Goal: Information Seeking & Learning: Learn about a topic

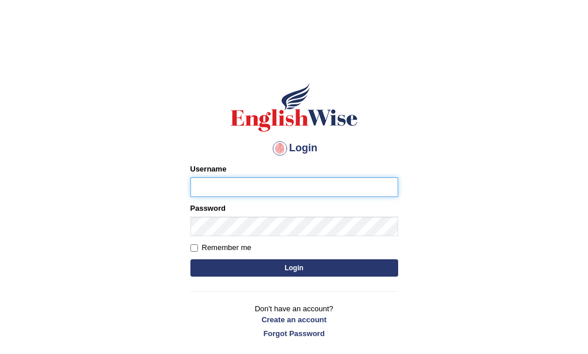
type input "[PERSON_NAME]"
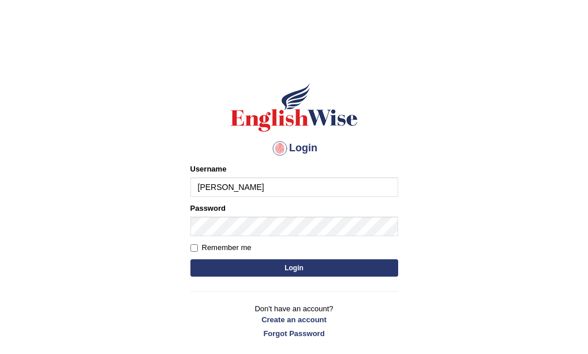
click at [290, 256] on form "Please fix the following errors: Username [PERSON_NAME] Password Remember me Lo…" at bounding box center [295, 221] width 208 height 116
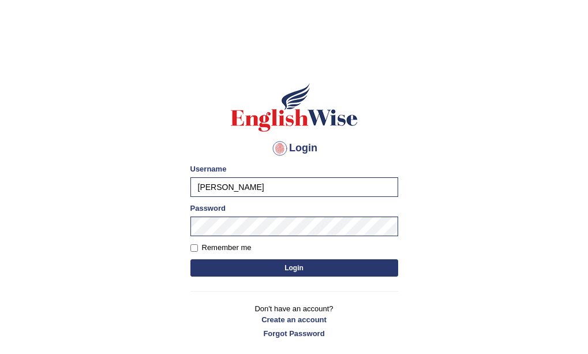
drag, startPoint x: 301, startPoint y: 272, endPoint x: 315, endPoint y: 255, distance: 22.2
click at [301, 271] on button "Login" at bounding box center [295, 267] width 208 height 17
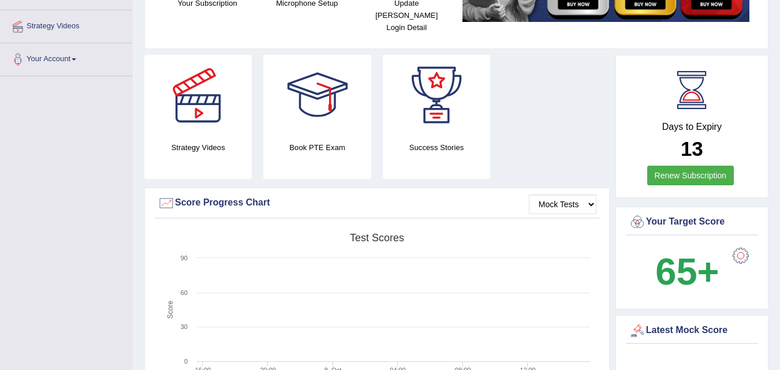
scroll to position [231, 0]
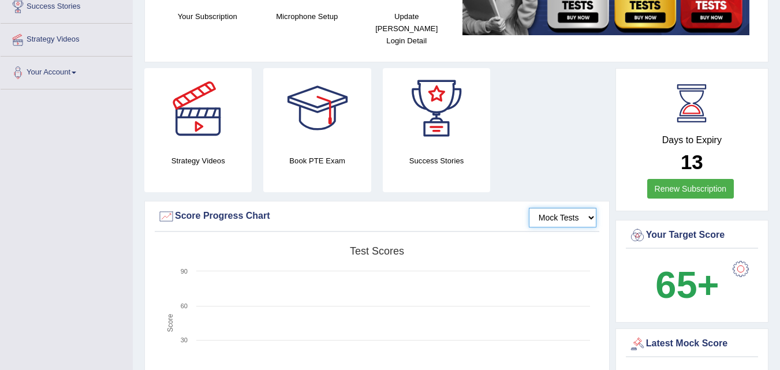
click at [592, 208] on select "Mock Tests" at bounding box center [563, 218] width 68 height 20
click at [562, 129] on div "Strategy Videos Book PTE Exam Success Stories" at bounding box center [377, 134] width 477 height 133
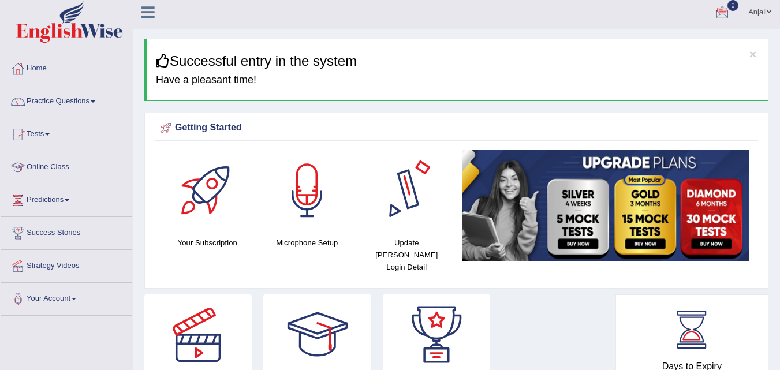
scroll to position [0, 0]
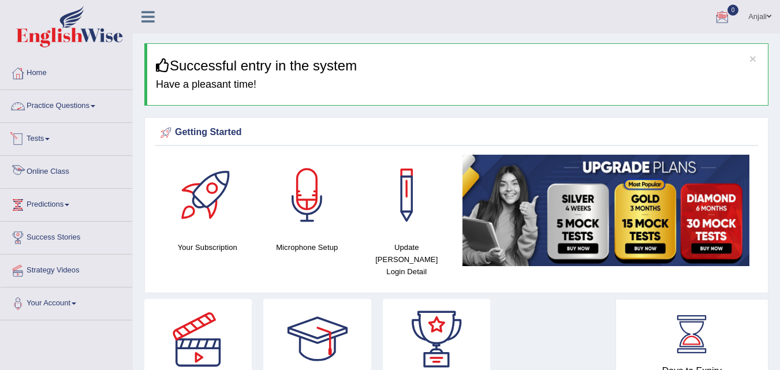
click at [52, 168] on link "Online Class" at bounding box center [67, 170] width 132 height 29
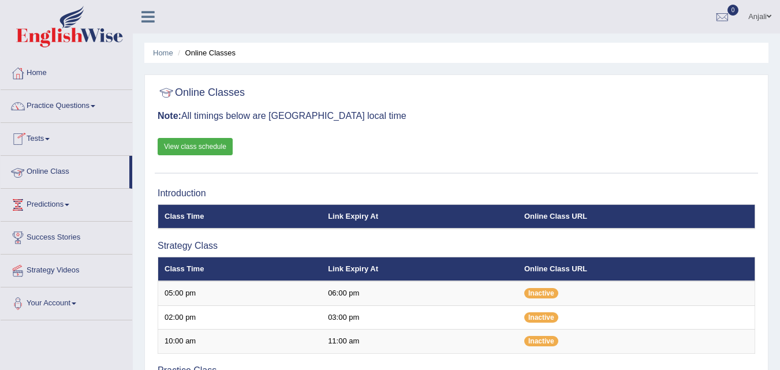
click at [33, 166] on link "Online Class" at bounding box center [65, 170] width 129 height 29
click at [55, 109] on link "Practice Questions" at bounding box center [67, 104] width 132 height 29
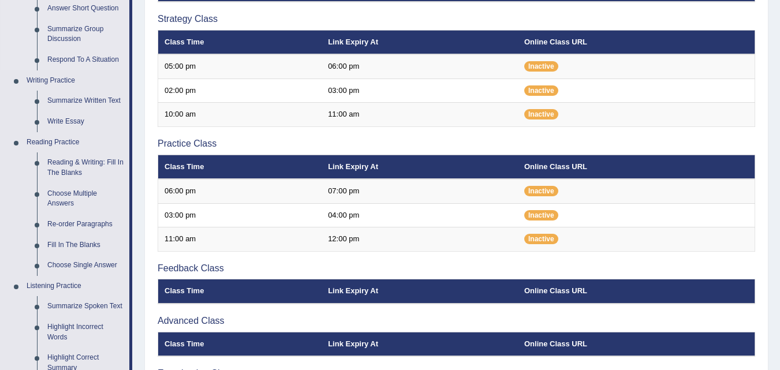
scroll to position [231, 0]
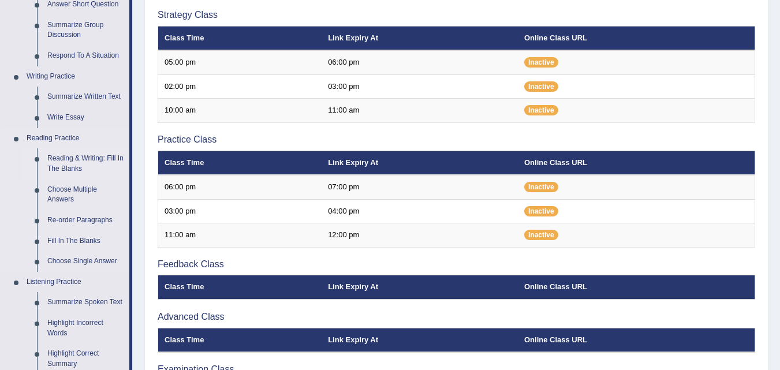
click at [81, 161] on link "Reading & Writing: Fill In The Blanks" at bounding box center [85, 163] width 87 height 31
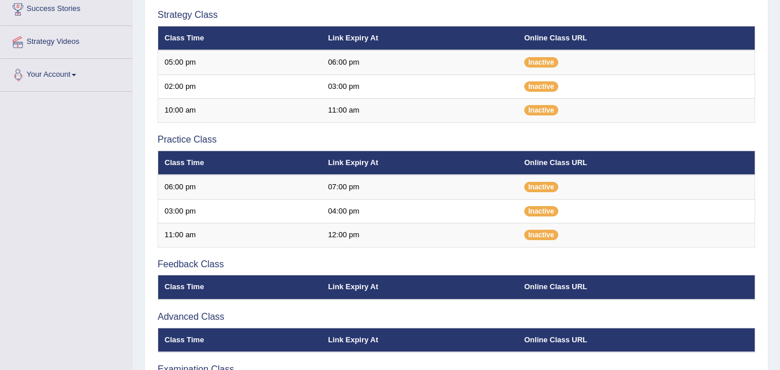
scroll to position [244, 0]
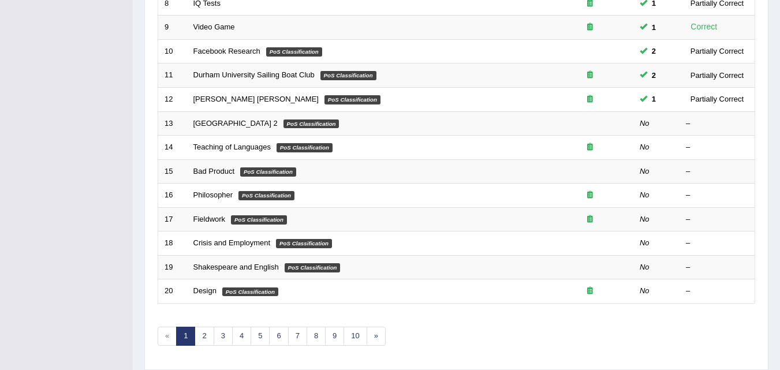
scroll to position [337, 0]
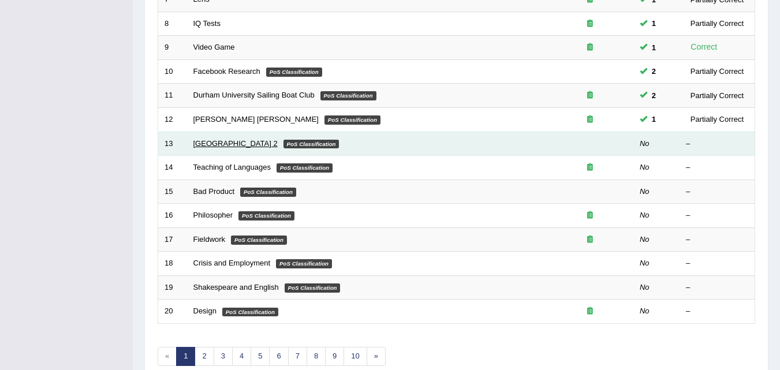
click at [242, 145] on link "Golden Gate Bridge 2" at bounding box center [235, 143] width 84 height 9
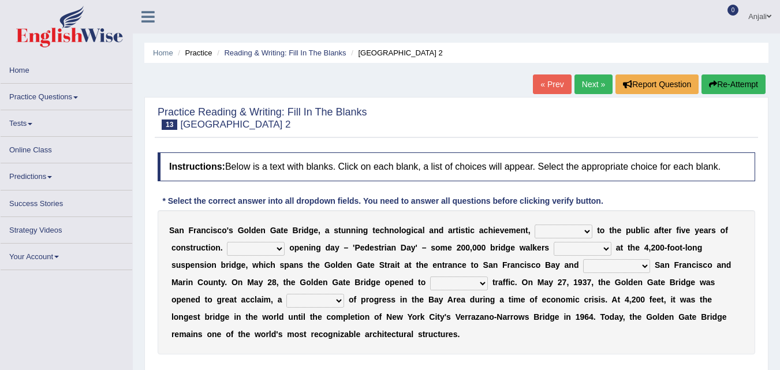
click at [566, 232] on select "opens closes appears equals" at bounding box center [564, 232] width 58 height 14
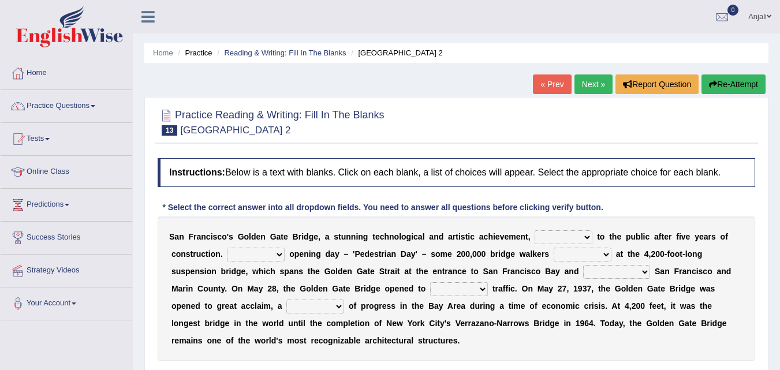
select select "opens"
click at [535, 230] on select "opens closes appears equals" at bounding box center [564, 237] width 58 height 14
click at [253, 253] on select "On During Since When" at bounding box center [256, 255] width 58 height 14
select select "On"
click at [227, 248] on select "On During Since When" at bounding box center [256, 255] width 58 height 14
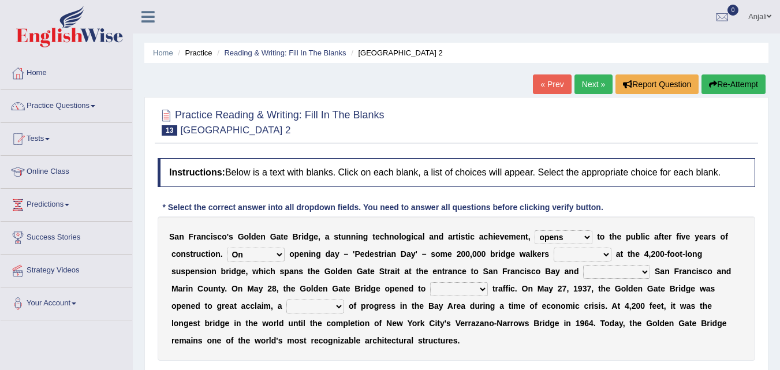
click at [569, 253] on select "stationed looked marveled laughed" at bounding box center [583, 255] width 58 height 14
select select "marveled"
click at [554, 248] on select "stationed looked marveled laughed" at bounding box center [583, 255] width 58 height 14
click at [633, 272] on select "separates connects channels differentiates" at bounding box center [616, 272] width 67 height 14
select select "connects"
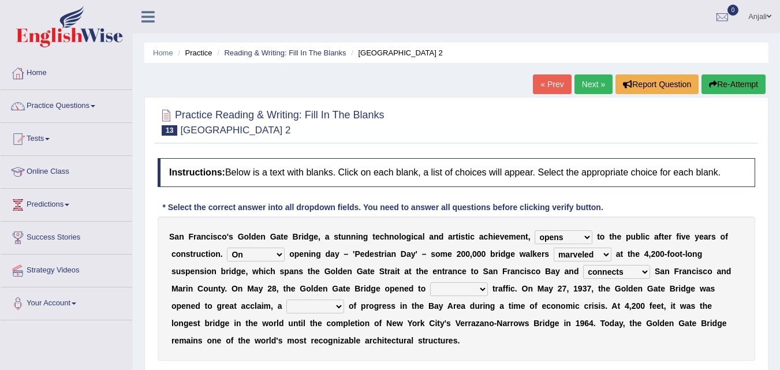
click at [583, 265] on select "separates connects channels differentiates" at bounding box center [616, 272] width 67 height 14
click at [471, 290] on select "aquatic vehicular airborne watertight" at bounding box center [459, 289] width 58 height 14
select select "vehicular"
click at [430, 282] on select "aquatic vehicular airborne watertight" at bounding box center [459, 289] width 58 height 14
click at [327, 307] on select "denial symbol technique yield" at bounding box center [315, 307] width 58 height 14
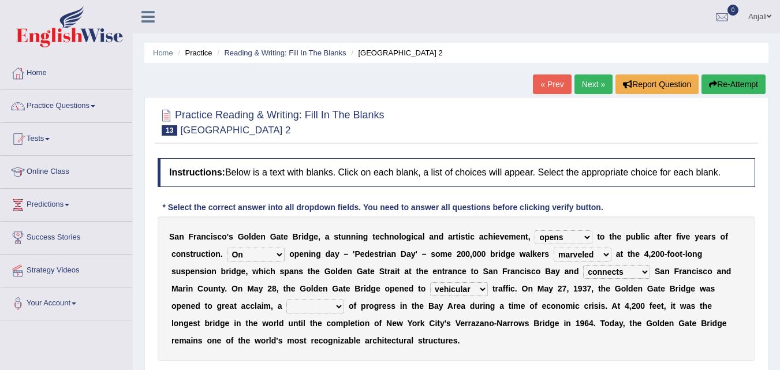
select select "symbol"
click at [286, 300] on select "denial symbol technique yield" at bounding box center [315, 307] width 58 height 14
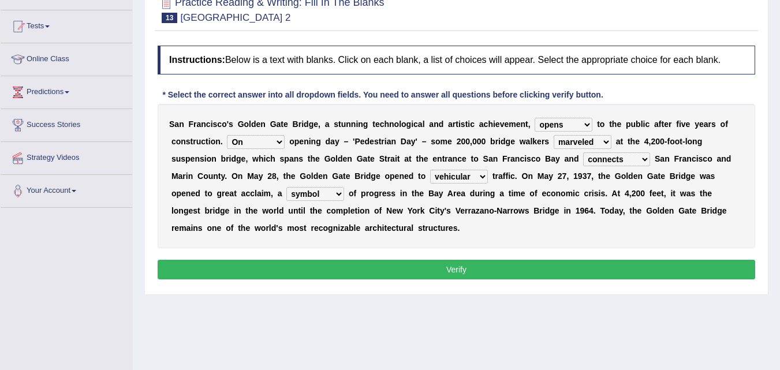
scroll to position [115, 0]
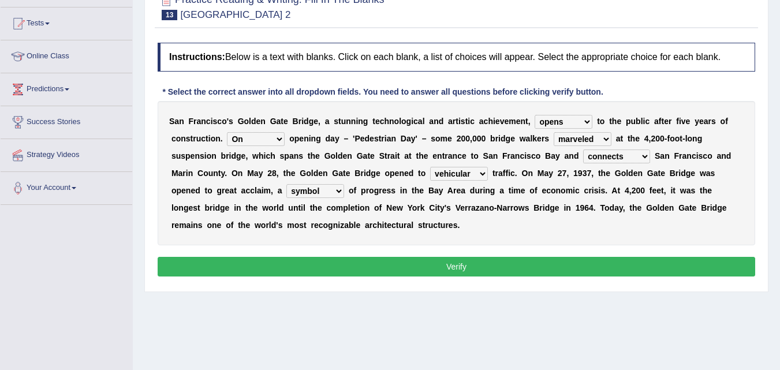
click at [449, 272] on button "Verify" at bounding box center [457, 267] width 598 height 20
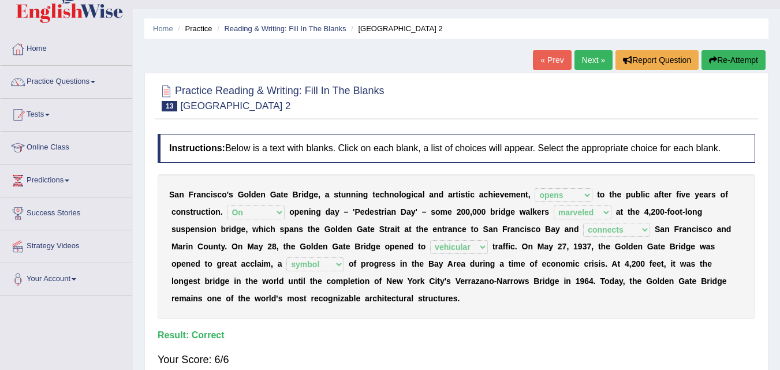
scroll to position [0, 0]
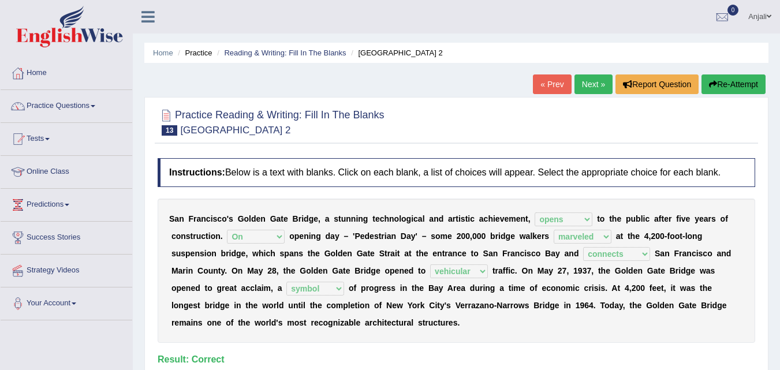
click at [592, 80] on link "Next »" at bounding box center [593, 84] width 38 height 20
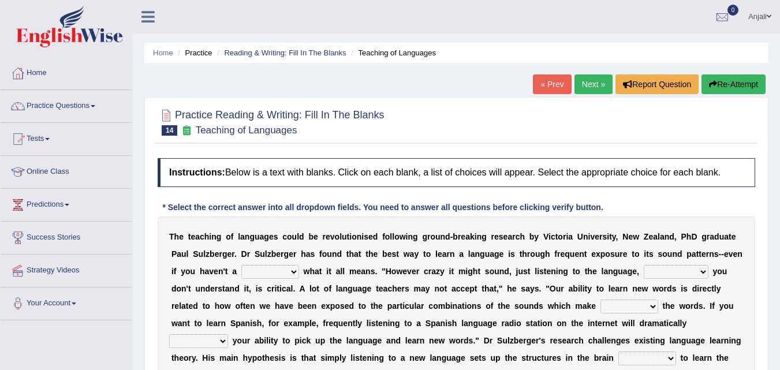
click at [283, 274] on select "dew claw clue due" at bounding box center [270, 272] width 58 height 14
select select "clue"
click at [241, 265] on select "dew claw clue due" at bounding box center [270, 272] width 58 height 14
click at [667, 276] on select "but also all together even though if so" at bounding box center [676, 272] width 65 height 14
select select "even though"
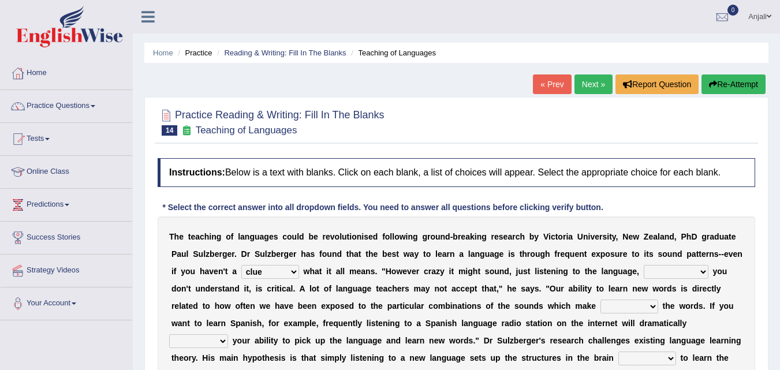
click at [644, 265] on select "but also all together even though if so" at bounding box center [676, 272] width 65 height 14
click at [624, 309] on select "down up of on" at bounding box center [629, 307] width 58 height 14
select select "up"
click at [600, 300] on select "down up of on" at bounding box center [629, 307] width 58 height 14
click at [631, 304] on select "down up of on" at bounding box center [629, 307] width 58 height 14
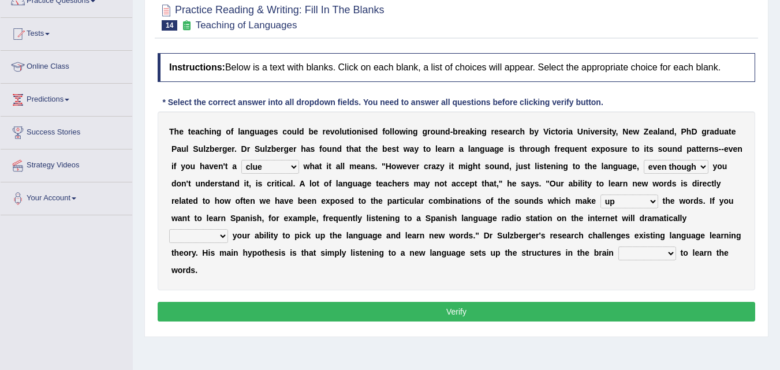
scroll to position [115, 0]
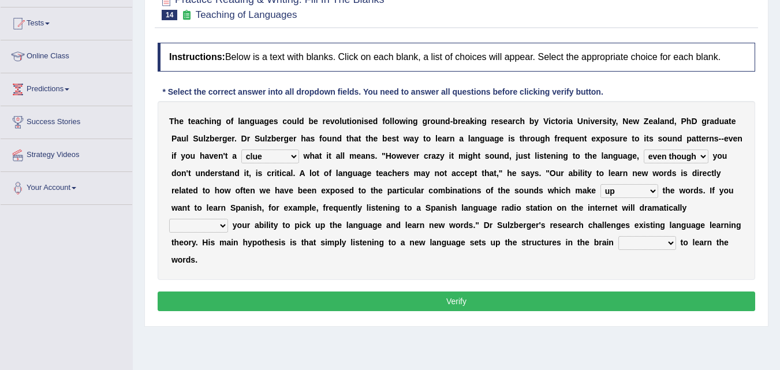
click at [219, 227] on select "evaluate exaggerate describe boost" at bounding box center [198, 226] width 59 height 14
select select "boost"
click at [169, 219] on select "evaluate exaggerate describe boost" at bounding box center [198, 226] width 59 height 14
click at [644, 244] on select "requiring required directed to require" at bounding box center [647, 243] width 58 height 14
select select "required"
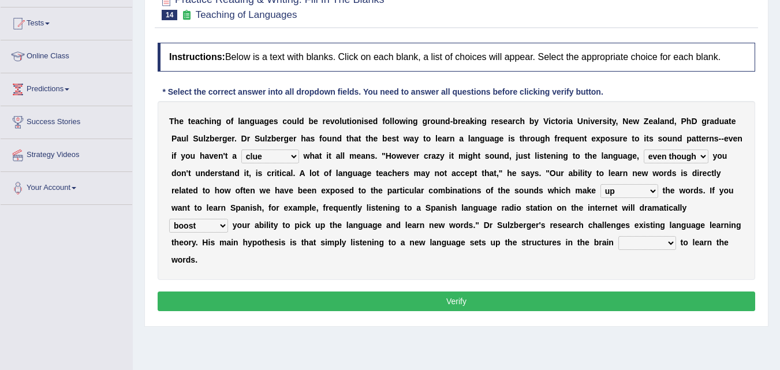
click at [618, 236] on select "requiring required directed to require" at bounding box center [647, 243] width 58 height 14
click at [467, 298] on button "Verify" at bounding box center [457, 302] width 598 height 20
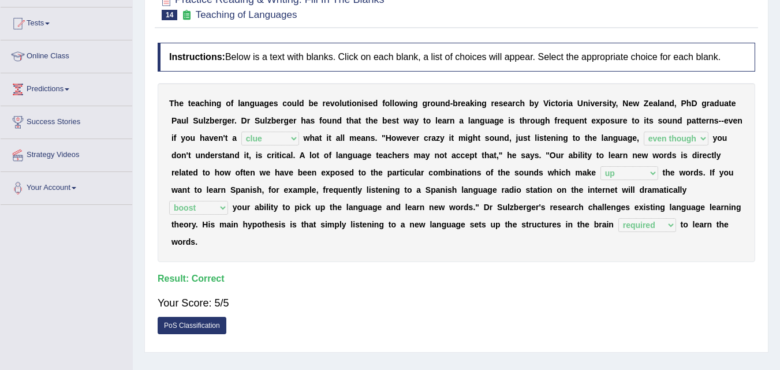
scroll to position [0, 0]
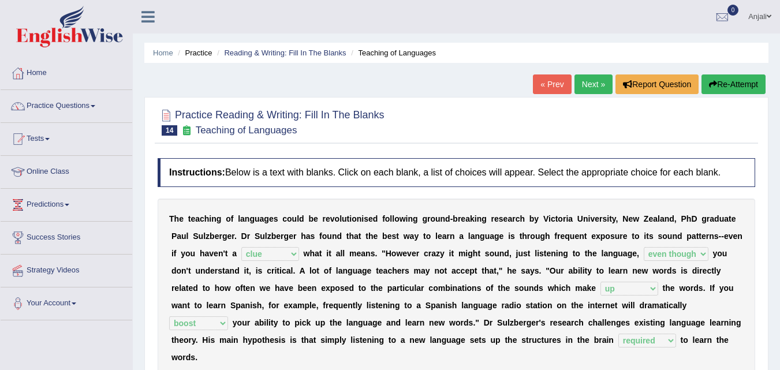
click at [598, 84] on link "Next »" at bounding box center [593, 84] width 38 height 20
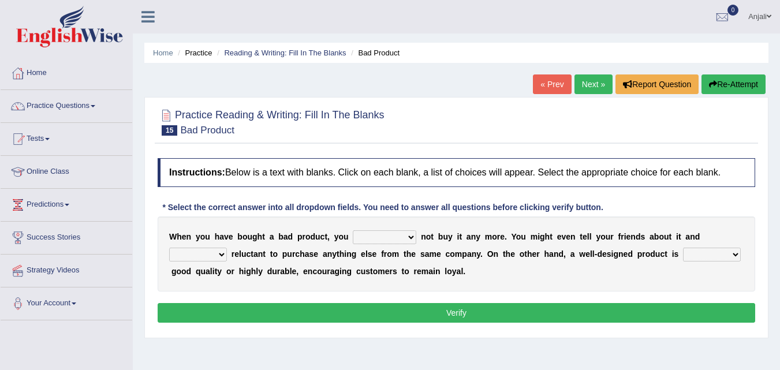
click at [413, 238] on select "would have should have should" at bounding box center [385, 237] width 64 height 14
select select "would"
click at [353, 230] on select "would have should have should" at bounding box center [385, 237] width 64 height 14
click at [213, 253] on select "is are be being" at bounding box center [198, 255] width 58 height 14
select select "being"
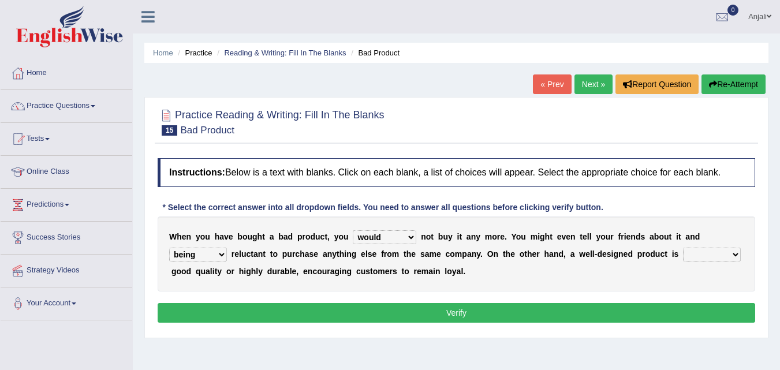
click at [169, 248] on select "is are be being" at bounding box center [198, 255] width 58 height 14
click at [702, 255] on select "both also neither either" at bounding box center [712, 255] width 58 height 14
select select "also"
click at [683, 248] on select "both also neither either" at bounding box center [712, 255] width 58 height 14
click at [572, 315] on button "Verify" at bounding box center [457, 313] width 598 height 20
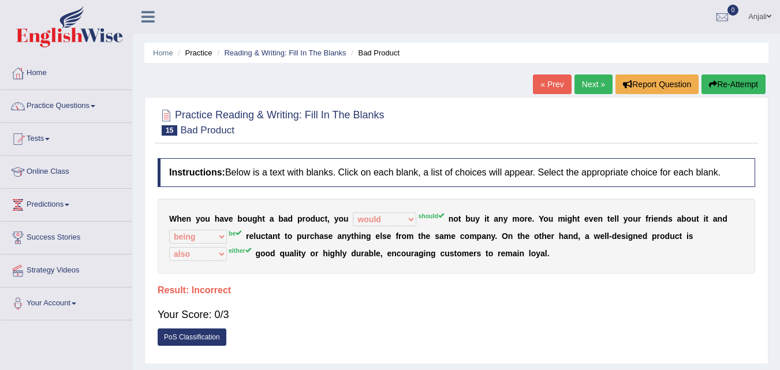
click at [738, 79] on button "Re-Attempt" at bounding box center [734, 84] width 64 height 20
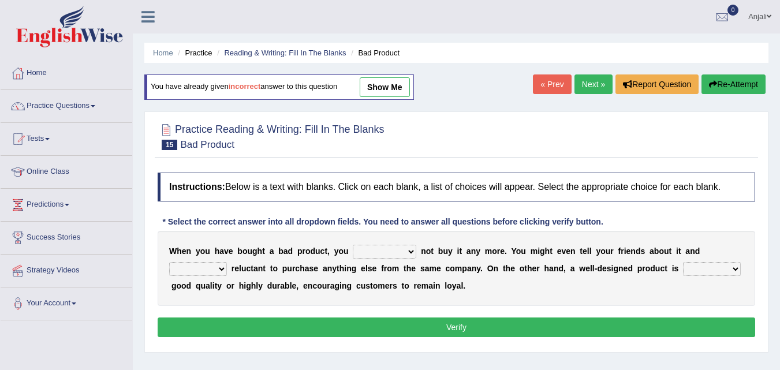
click at [387, 245] on select "would have should have should" at bounding box center [385, 252] width 64 height 14
select select "should"
click at [353, 245] on select "would have should have should" at bounding box center [385, 252] width 64 height 14
click at [223, 270] on select "is are be being" at bounding box center [198, 269] width 58 height 14
select select "is"
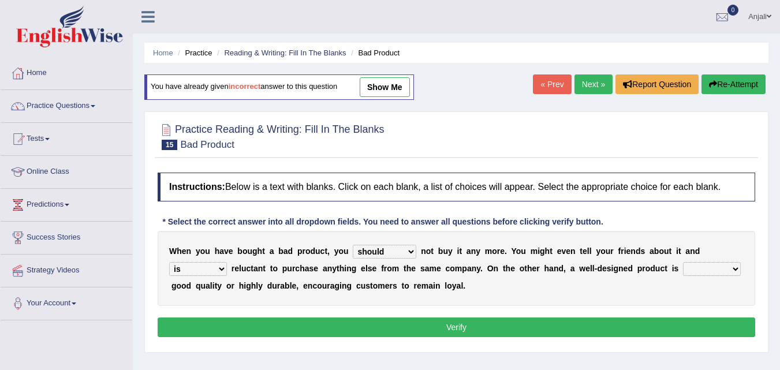
click at [169, 262] on select "is are be being" at bounding box center [198, 269] width 58 height 14
click at [703, 268] on select "both also neither either" at bounding box center [712, 269] width 58 height 14
select select "either"
click at [683, 262] on select "both also neither either" at bounding box center [712, 269] width 58 height 14
click at [486, 334] on button "Verify" at bounding box center [457, 328] width 598 height 20
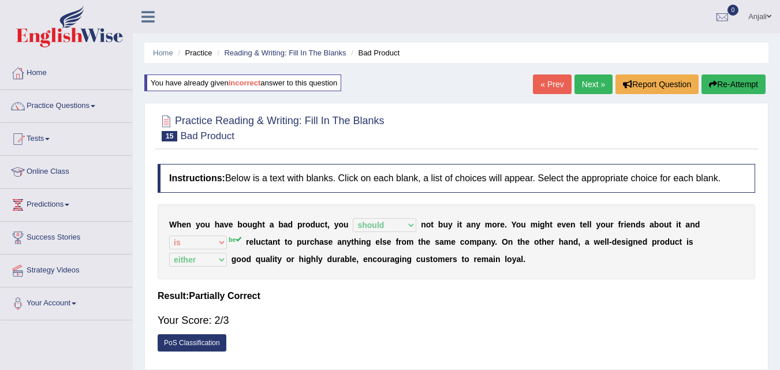
click at [590, 85] on link "Next »" at bounding box center [593, 84] width 38 height 20
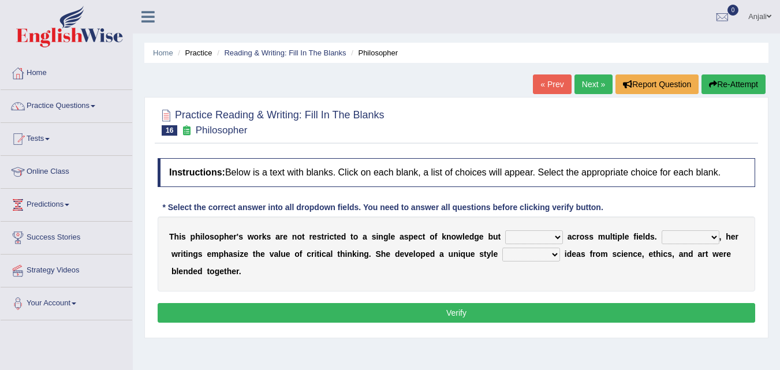
click at [530, 238] on select "constrain contain assemble extend" at bounding box center [534, 237] width 58 height 14
click at [534, 315] on button "Verify" at bounding box center [457, 313] width 598 height 20
click at [543, 238] on select "constrain contain assemble extend" at bounding box center [534, 237] width 58 height 14
select select "extend"
click at [505, 230] on select "constrain contain assemble extend" at bounding box center [534, 237] width 58 height 14
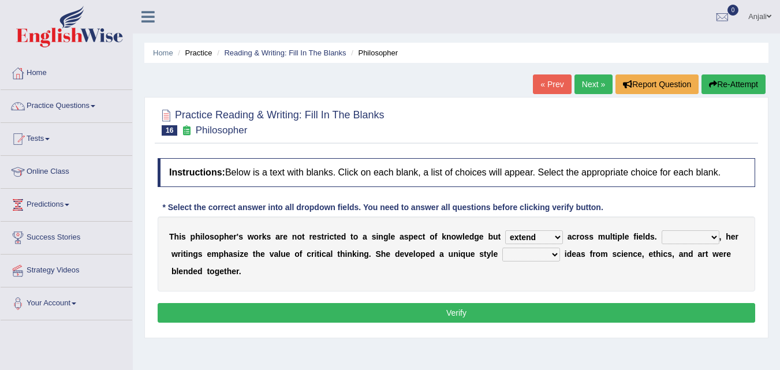
click at [678, 235] on select "Rather So Moreover Likely" at bounding box center [691, 237] width 58 height 14
select select "Moreover"
click at [662, 230] on select "Rather So Moreover Likely" at bounding box center [691, 237] width 58 height 14
click at [545, 254] on select "in that that which in which" at bounding box center [531, 255] width 58 height 14
select select "in which"
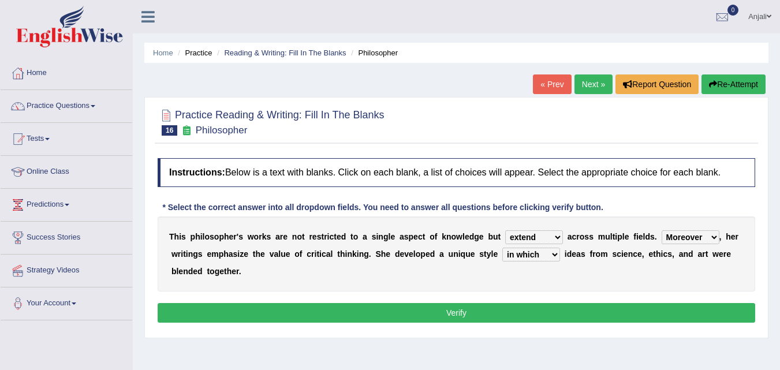
click at [502, 248] on select "in that that which in which" at bounding box center [531, 255] width 58 height 14
click at [528, 305] on button "Verify" at bounding box center [457, 313] width 598 height 20
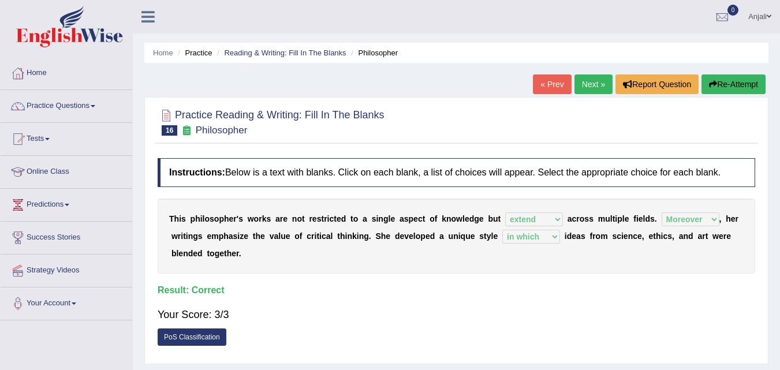
click at [589, 85] on link "Next »" at bounding box center [593, 84] width 38 height 20
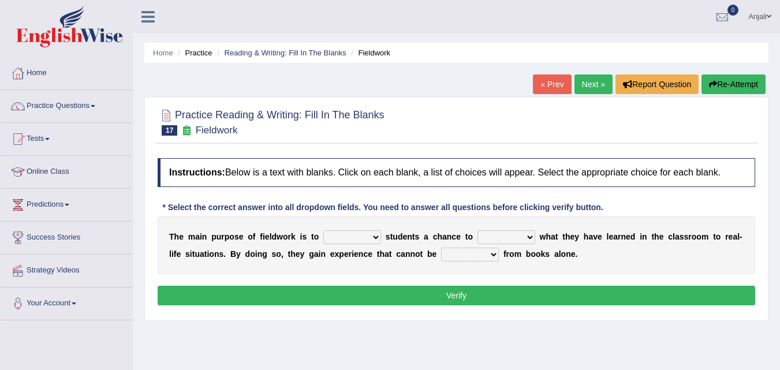
click at [95, 106] on span at bounding box center [93, 106] width 5 height 2
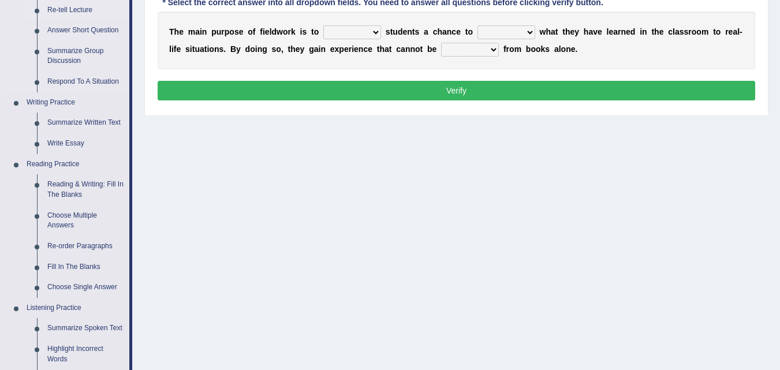
scroll to position [231, 0]
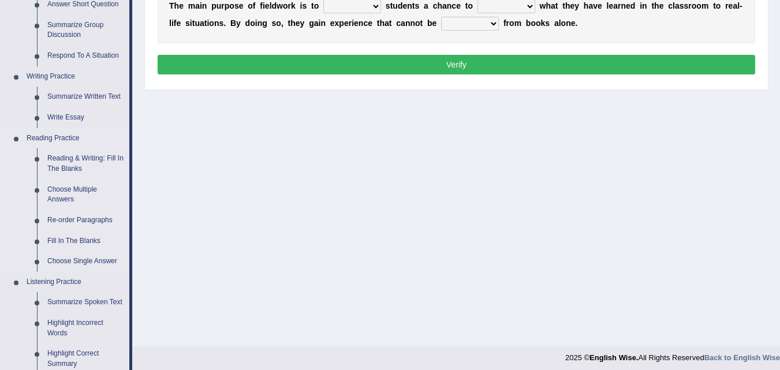
click at [66, 215] on link "Re-order Paragraphs" at bounding box center [85, 220] width 87 height 21
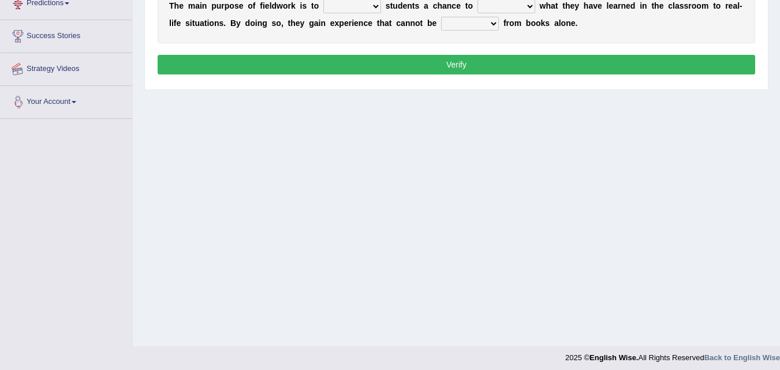
scroll to position [236, 0]
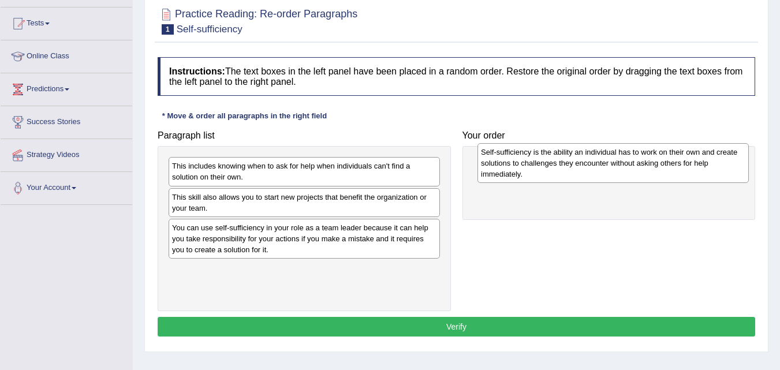
drag, startPoint x: 260, startPoint y: 289, endPoint x: 569, endPoint y: 171, distance: 330.9
click at [569, 171] on div "Self-sufficiency is the ability an individual has to work on their own and crea…" at bounding box center [612, 163] width 271 height 40
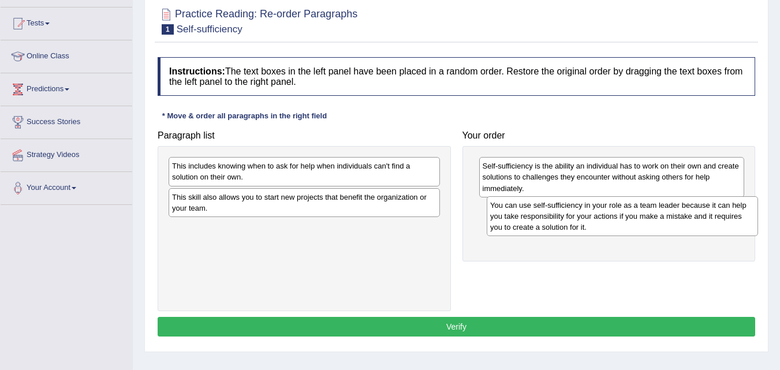
drag, startPoint x: 209, startPoint y: 237, endPoint x: 527, endPoint y: 215, distance: 318.9
click at [527, 215] on div "You can use self-sufficiency in your role as a team leader because it can help …" at bounding box center [622, 216] width 271 height 40
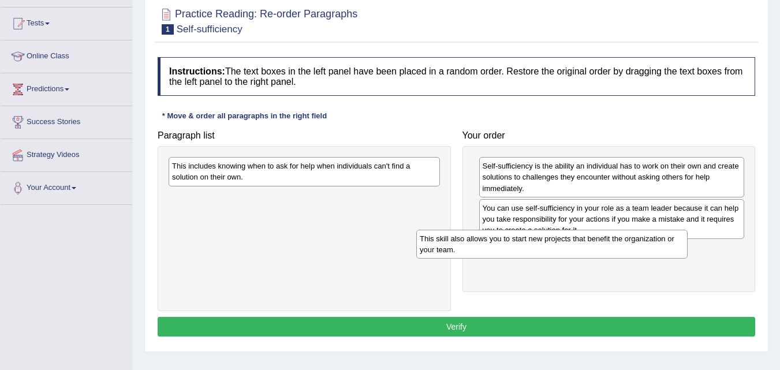
drag, startPoint x: 309, startPoint y: 206, endPoint x: 557, endPoint y: 248, distance: 251.2
click at [557, 248] on div "This skill also allows you to start new projects that benefit the organization …" at bounding box center [551, 244] width 271 height 29
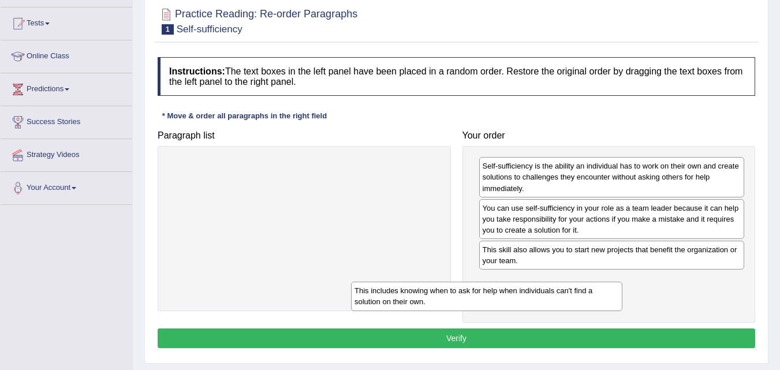
drag, startPoint x: 345, startPoint y: 173, endPoint x: 529, endPoint y: 288, distance: 217.6
click at [529, 297] on div "This includes knowing when to ask for help when individuals can't find a soluti…" at bounding box center [486, 296] width 271 height 29
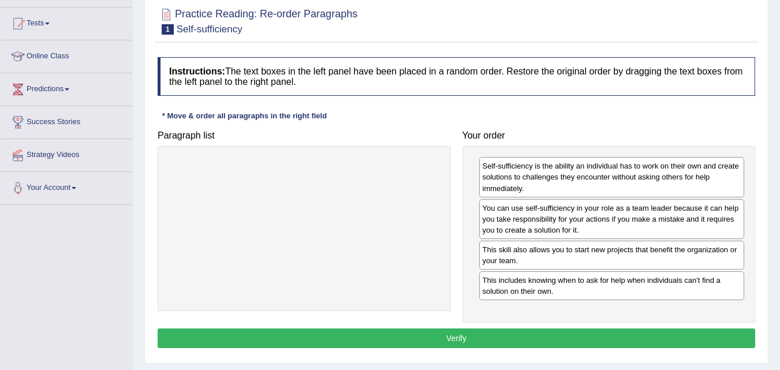
click at [462, 339] on button "Verify" at bounding box center [457, 339] width 598 height 20
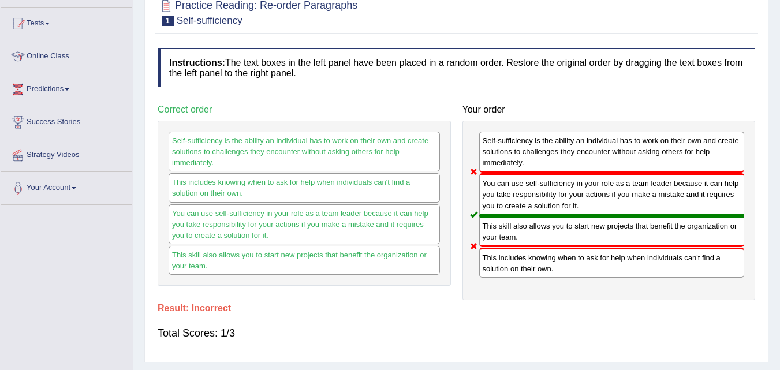
click at [779, 15] on div "Home Practice Reading: Re-order Paragraphs Self-sufficiency You have already gi…" at bounding box center [456, 173] width 647 height 577
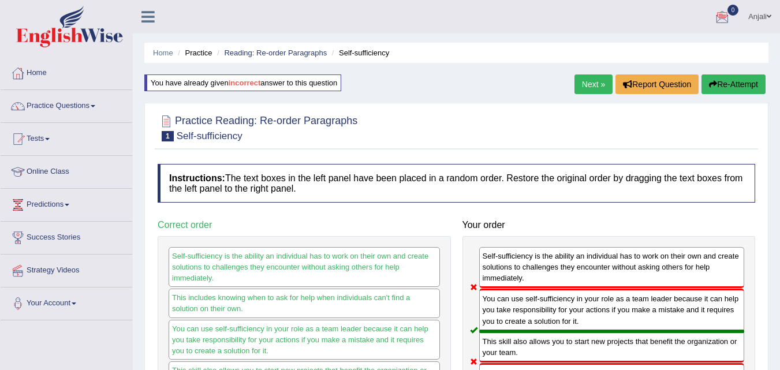
click at [589, 88] on link "Next »" at bounding box center [593, 84] width 38 height 20
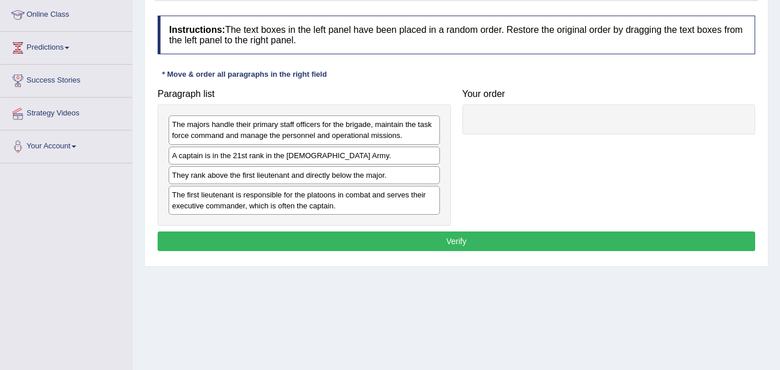
scroll to position [134, 0]
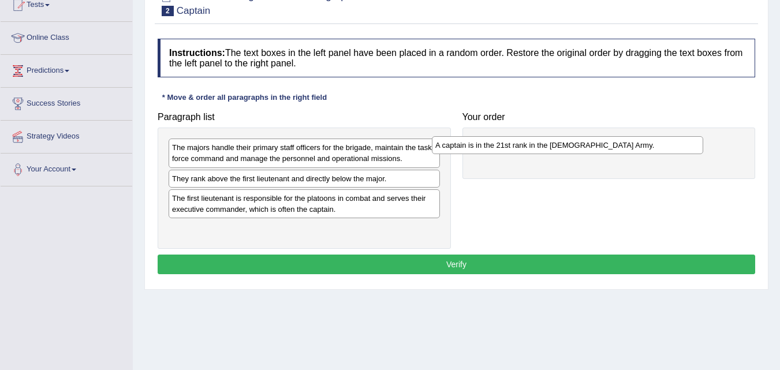
drag, startPoint x: 423, startPoint y: 175, endPoint x: 689, endPoint y: 141, distance: 267.7
click at [689, 141] on div "A captain is in the 21st rank in the [DEMOGRAPHIC_DATA] Army." at bounding box center [567, 145] width 271 height 18
click at [689, 141] on div "A captain is in the 21st rank in the [DEMOGRAPHIC_DATA] Army." at bounding box center [612, 148] width 266 height 18
click at [397, 182] on div "They rank above the first lieutenant and directly below the major." at bounding box center [304, 179] width 271 height 18
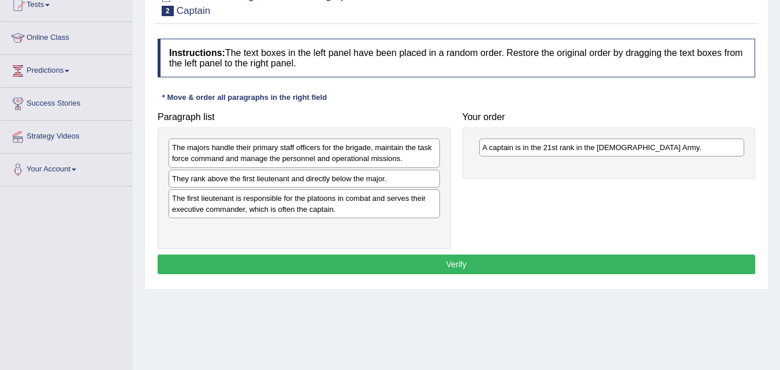
click at [322, 180] on div "They rank above the first lieutenant and directly below the major." at bounding box center [304, 179] width 271 height 18
click at [380, 175] on div "They rank above the first lieutenant and directly below the major." at bounding box center [304, 179] width 271 height 18
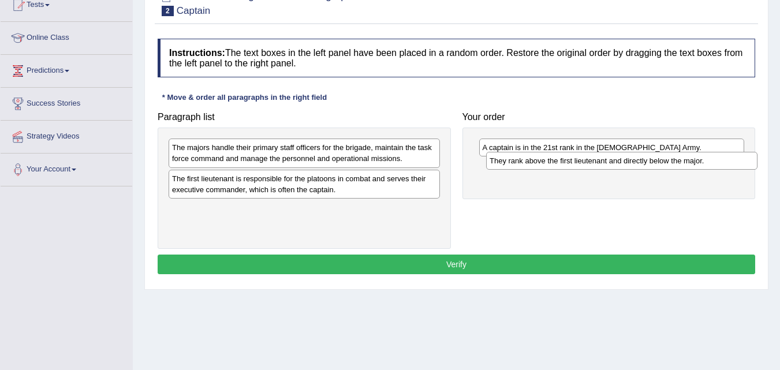
drag, startPoint x: 206, startPoint y: 180, endPoint x: 523, endPoint y: 162, distance: 318.1
click at [523, 162] on div "They rank above the first lieutenant and directly below the major." at bounding box center [621, 161] width 271 height 18
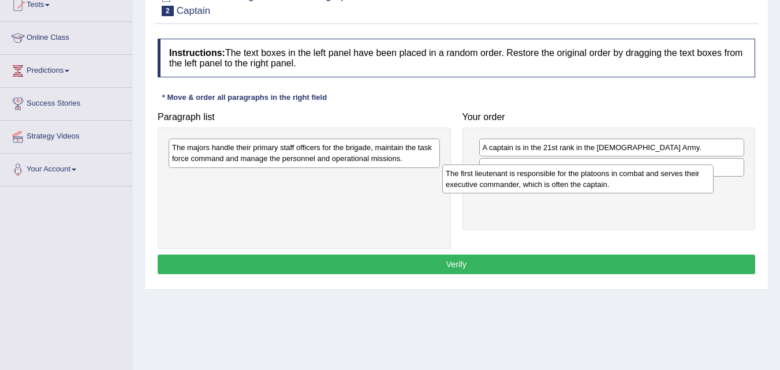
drag, startPoint x: 356, startPoint y: 179, endPoint x: 629, endPoint y: 174, distance: 273.7
click at [629, 174] on div "The first lieutenant is responsible for the platoons in combat and serves their…" at bounding box center [577, 179] width 271 height 29
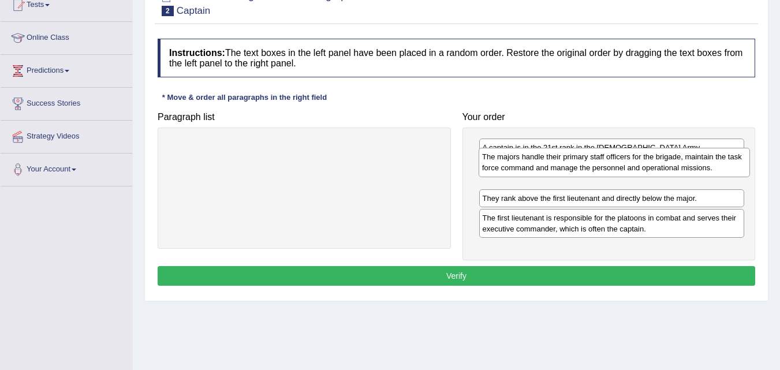
drag, startPoint x: 246, startPoint y: 156, endPoint x: 556, endPoint y: 171, distance: 310.4
click at [556, 171] on div "The majors handle their primary staff officers for the brigade, maintain the ta…" at bounding box center [614, 162] width 271 height 29
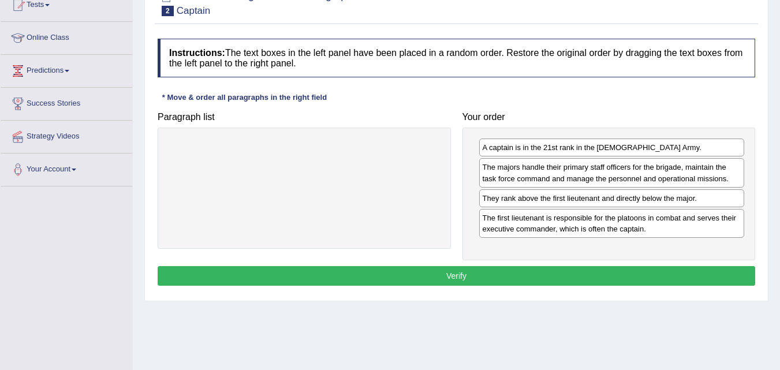
click at [443, 273] on button "Verify" at bounding box center [457, 276] width 598 height 20
